Goal: Book appointment/travel/reservation

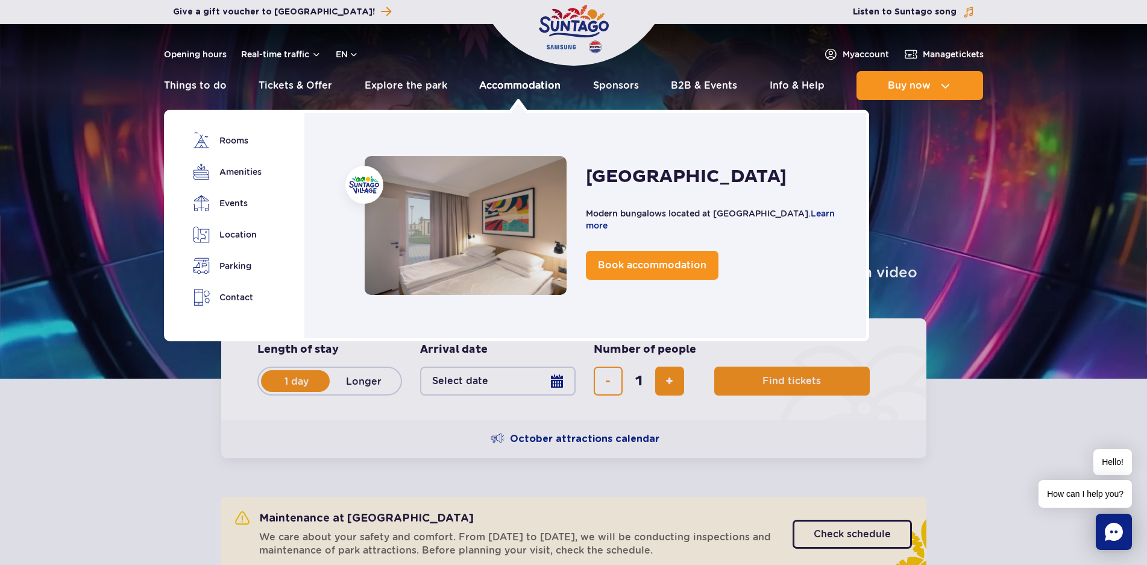
click at [532, 89] on link "Accommodation" at bounding box center [519, 85] width 81 height 29
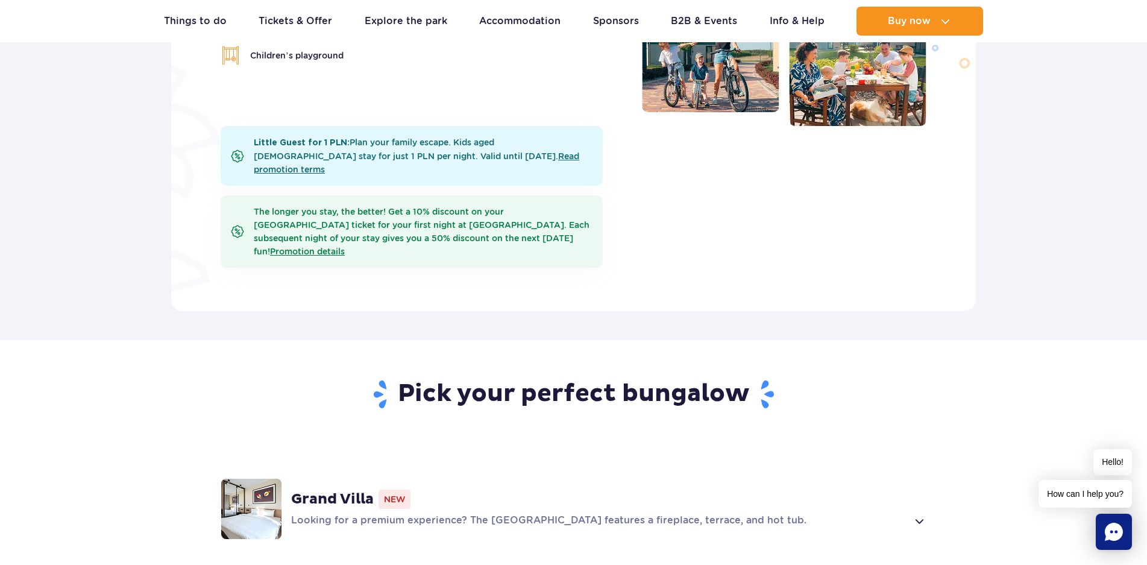
scroll to position [362, 0]
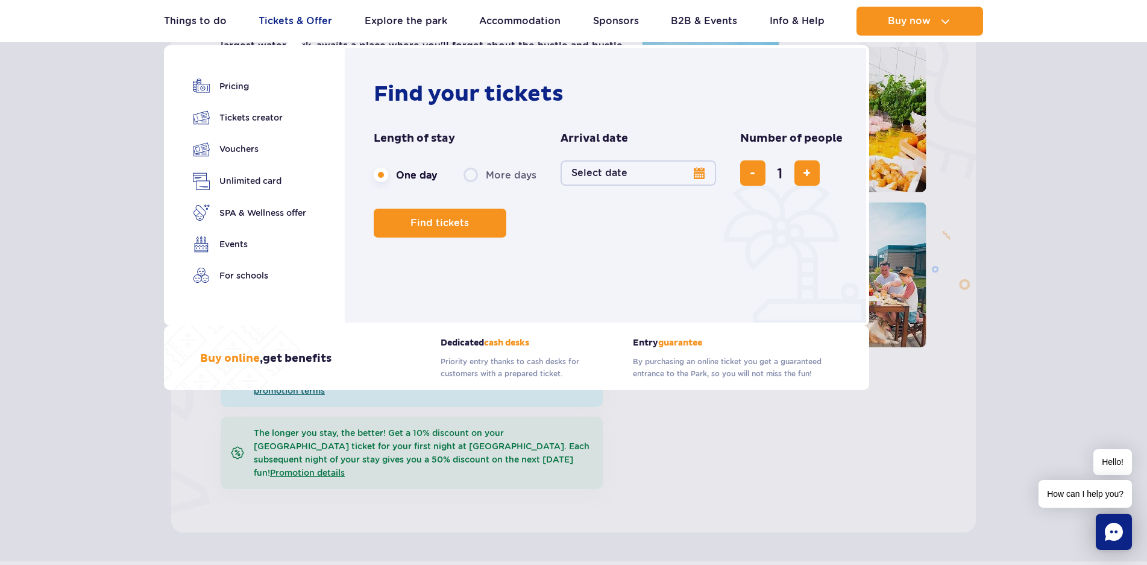
click at [308, 25] on link "Tickets & Offer" at bounding box center [296, 21] width 74 height 29
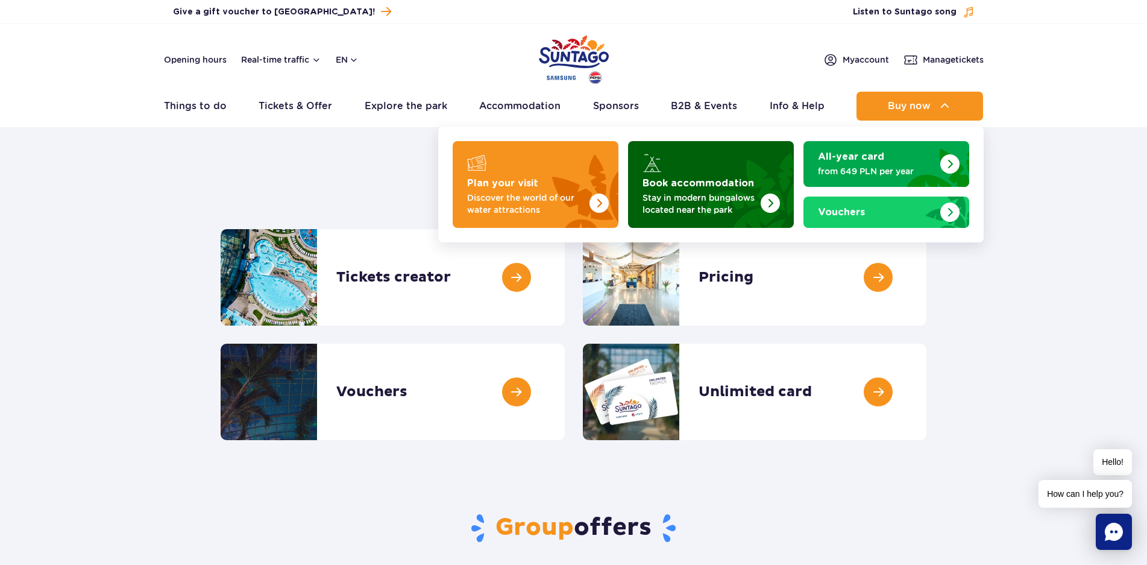
click at [710, 186] on strong "Book accommodation" at bounding box center [699, 183] width 112 height 10
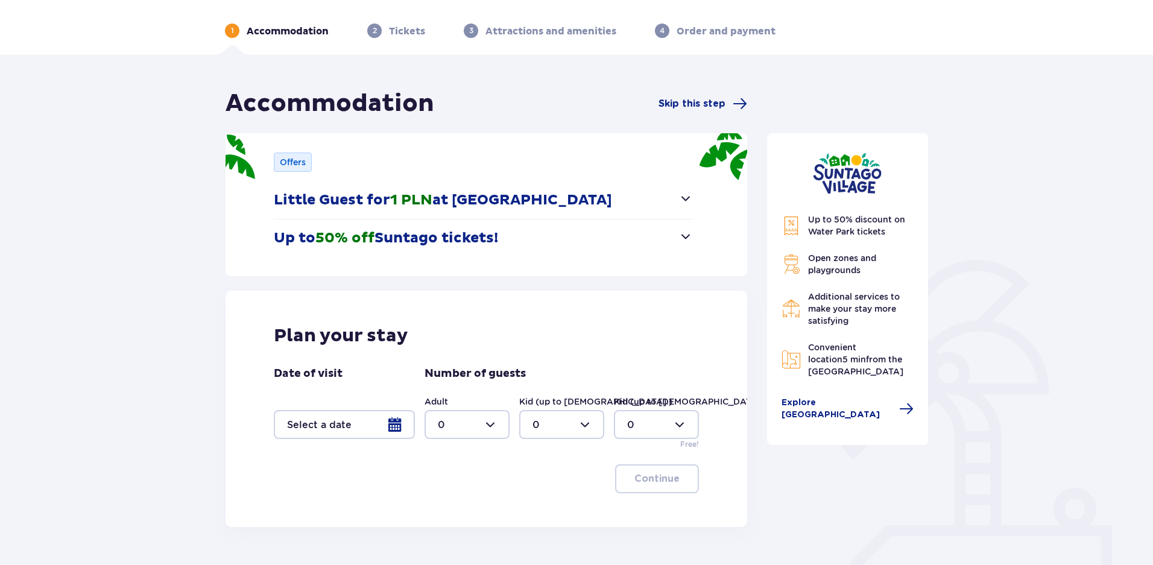
scroll to position [121, 0]
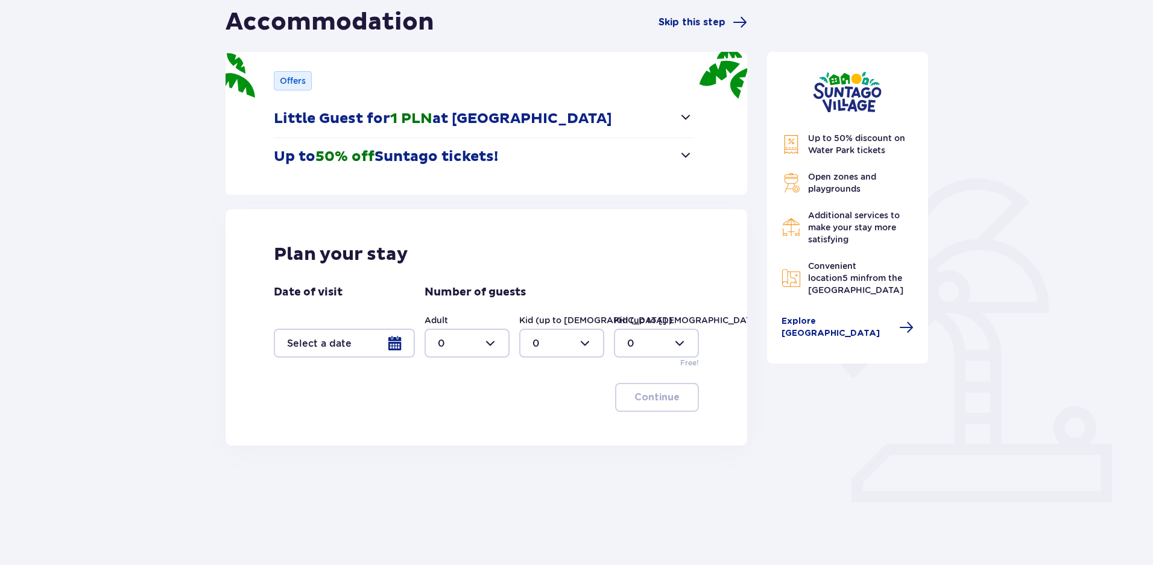
click at [354, 336] on div at bounding box center [344, 343] width 141 height 29
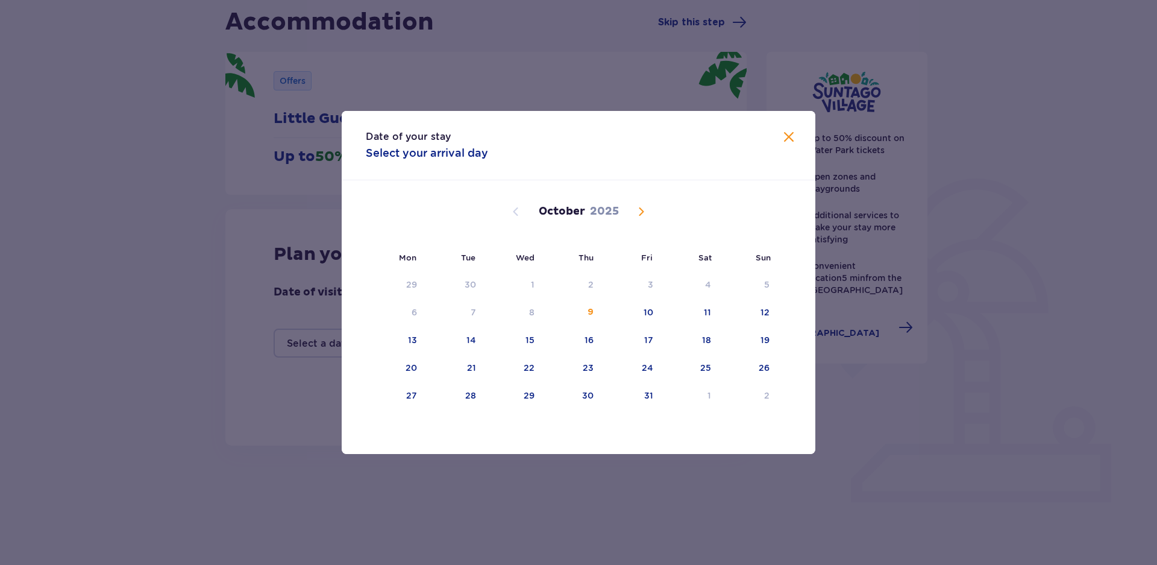
click at [640, 212] on span "Next month" at bounding box center [641, 211] width 14 height 14
click at [711, 339] on div "15" at bounding box center [689, 340] width 58 height 27
click at [473, 366] on div "18" at bounding box center [471, 368] width 9 height 12
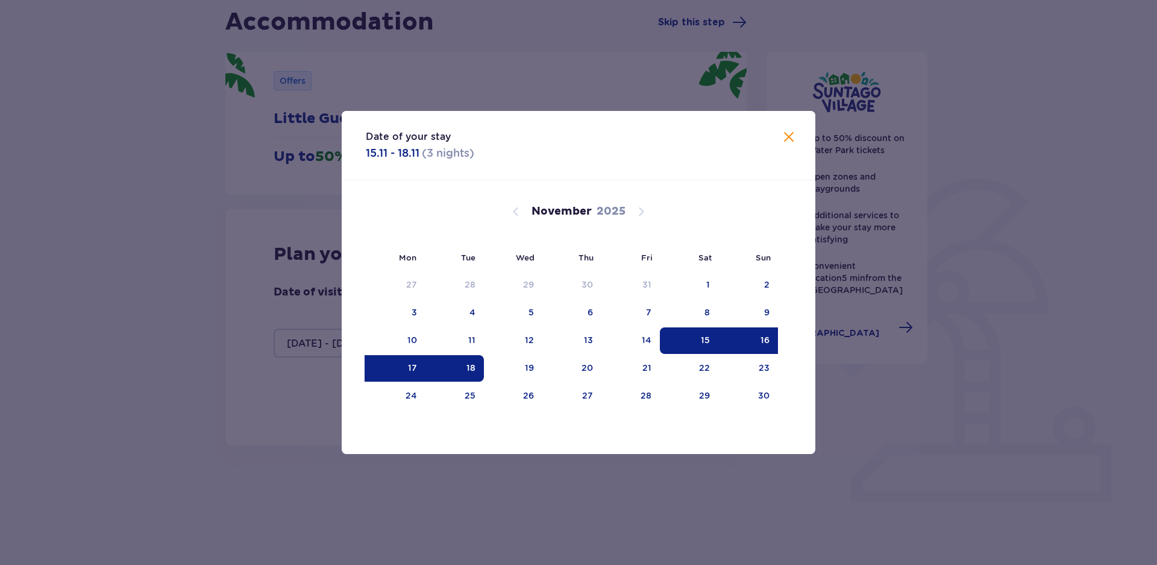
type input "[DATE] - [DATE]"
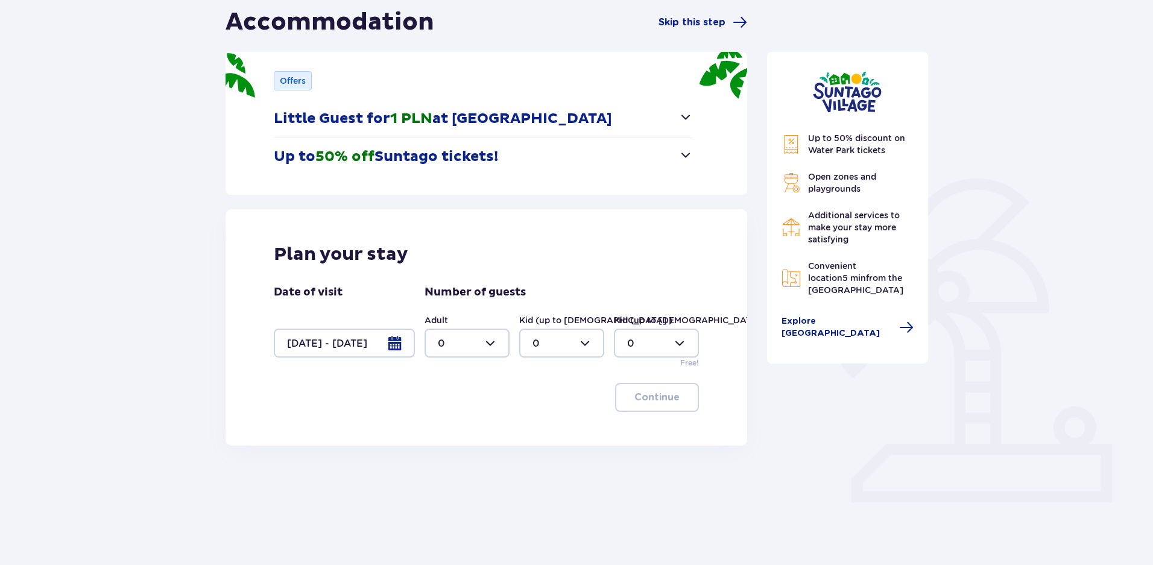
click at [466, 345] on div at bounding box center [466, 343] width 85 height 29
click at [447, 424] on div "2" at bounding box center [467, 430] width 58 height 13
type input "2"
click at [644, 397] on p "Continue" at bounding box center [656, 397] width 45 height 13
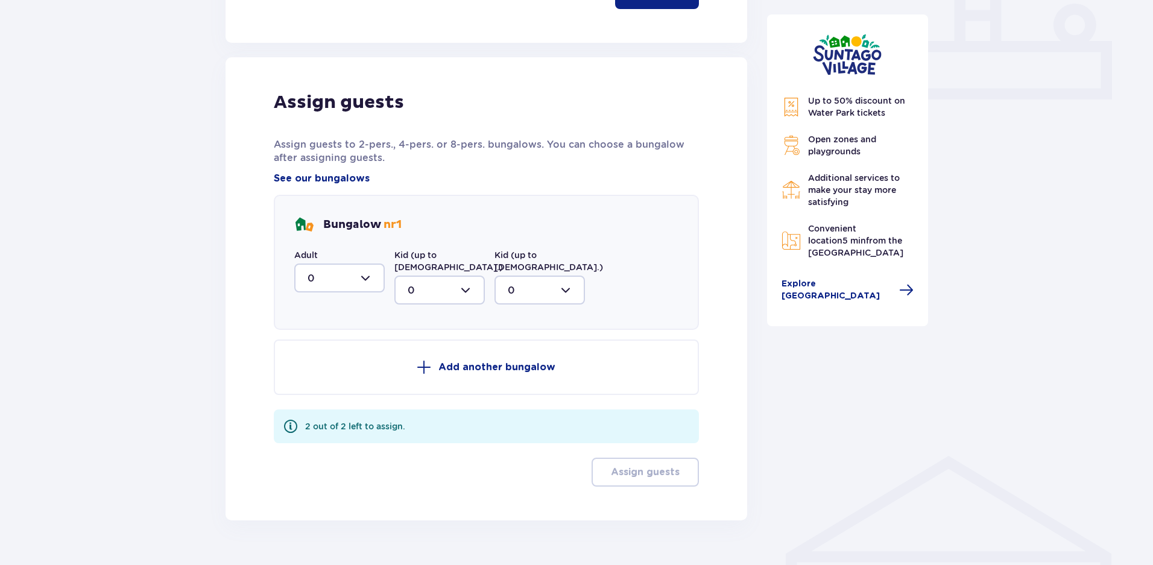
scroll to position [539, 0]
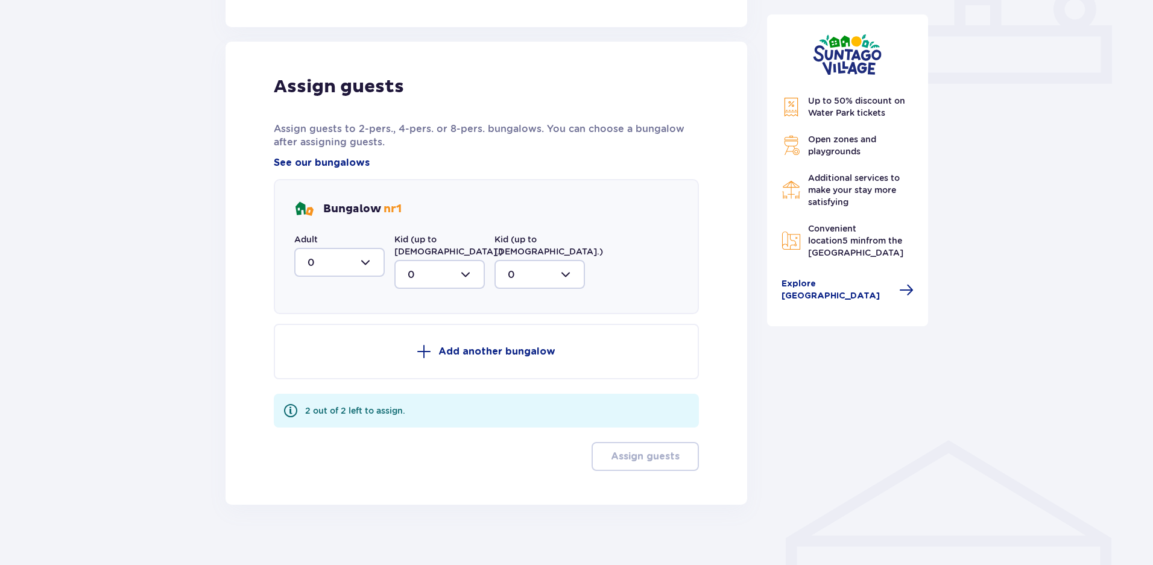
click at [362, 265] on div at bounding box center [339, 262] width 90 height 29
click at [312, 349] on p "2" at bounding box center [310, 349] width 6 height 13
type input "2"
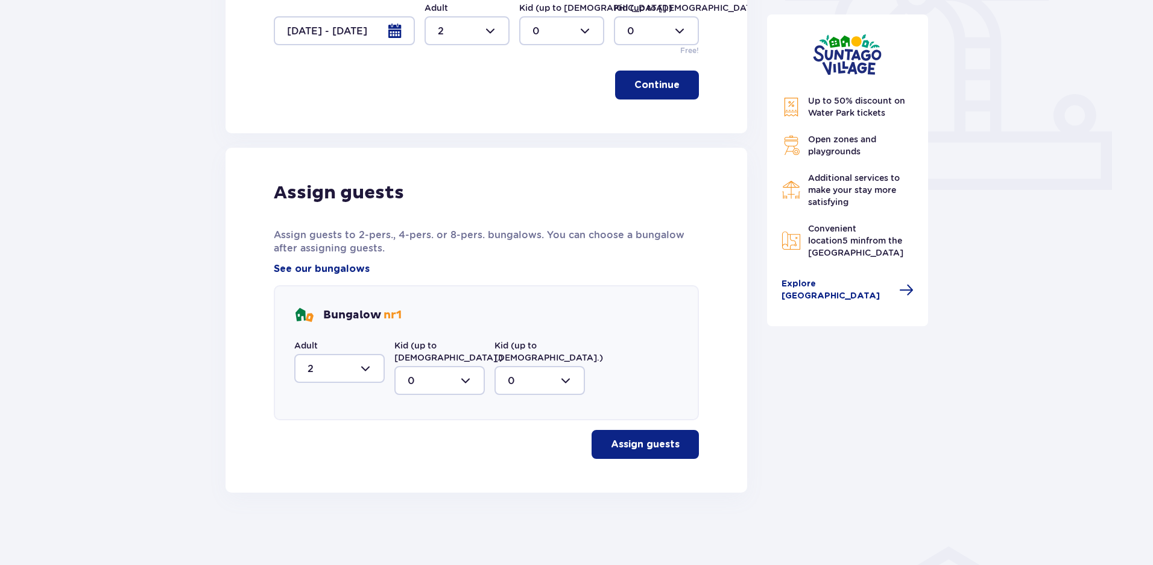
scroll to position [421, 0]
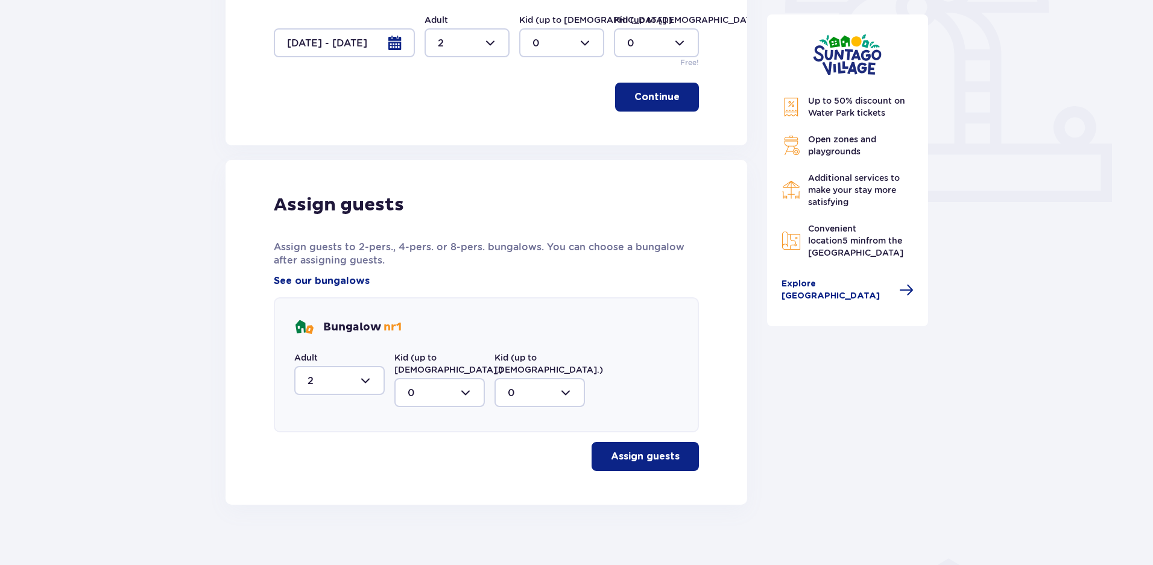
click at [641, 450] on p "Assign guests" at bounding box center [645, 456] width 69 height 13
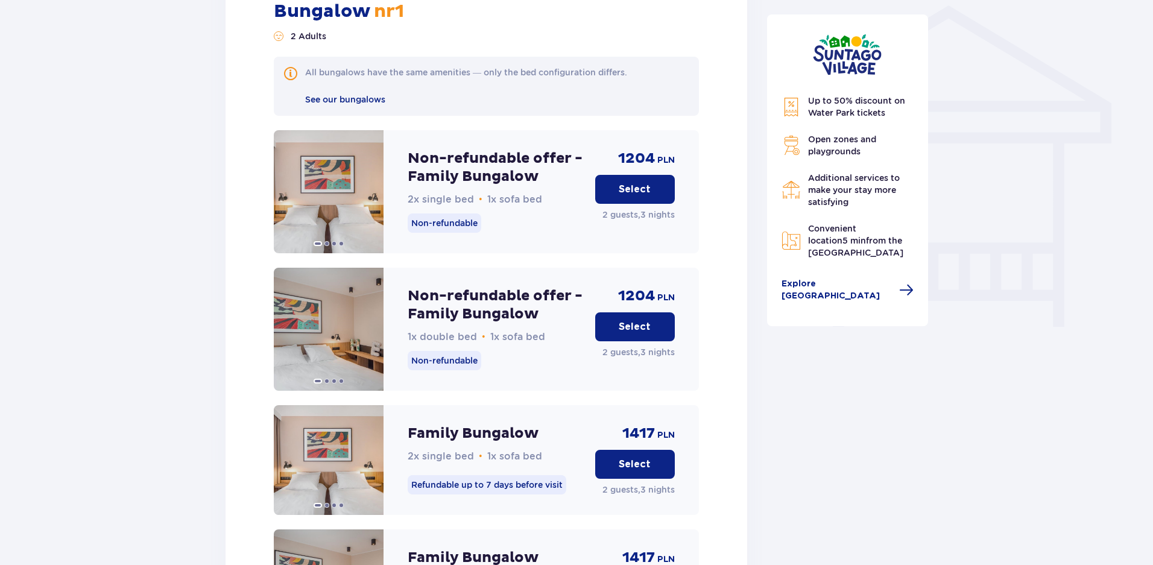
scroll to position [913, 0]
